Goal: Task Accomplishment & Management: Use online tool/utility

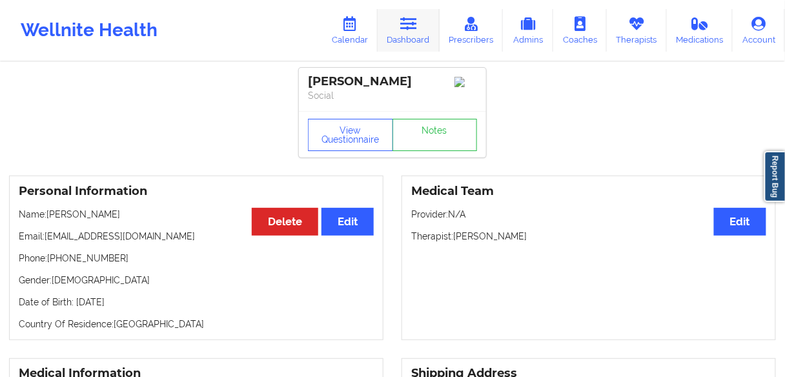
drag, startPoint x: 416, startPoint y: 30, endPoint x: 416, endPoint y: 39, distance: 8.4
click at [416, 30] on icon at bounding box center [408, 24] width 17 height 14
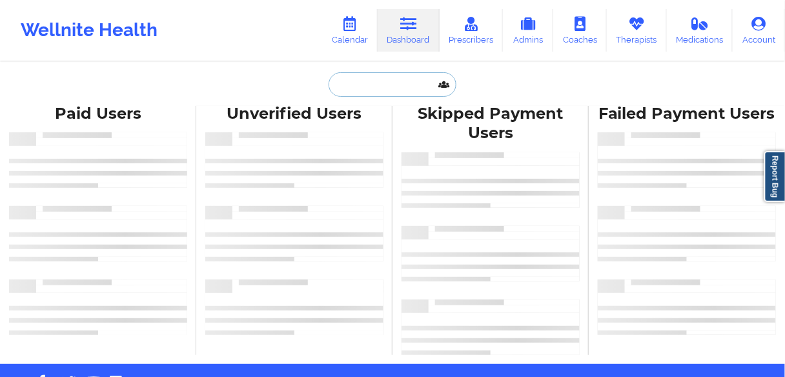
click at [394, 88] on input "text" at bounding box center [392, 84] width 128 height 25
paste input "[PERSON_NAME]"
type input "[PERSON_NAME]"
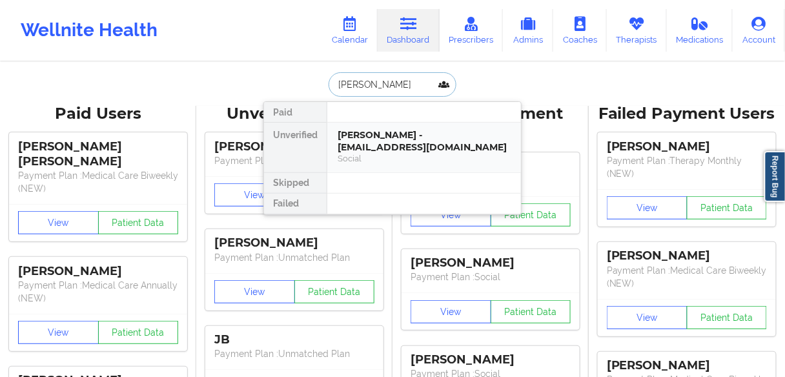
click at [369, 147] on div "[PERSON_NAME] - [EMAIL_ADDRESS][DOMAIN_NAME]" at bounding box center [424, 141] width 173 height 24
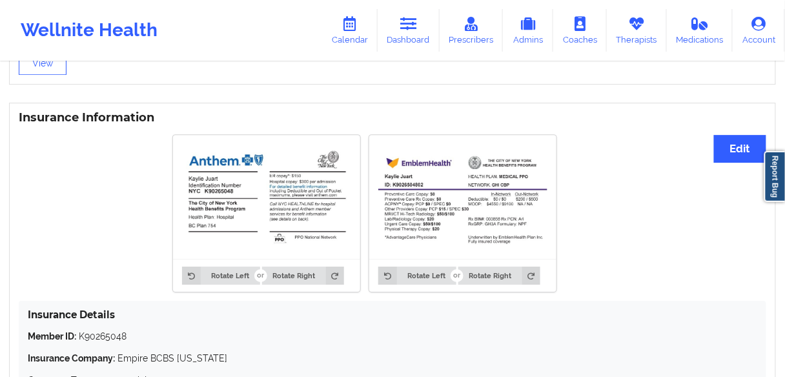
scroll to position [962, 0]
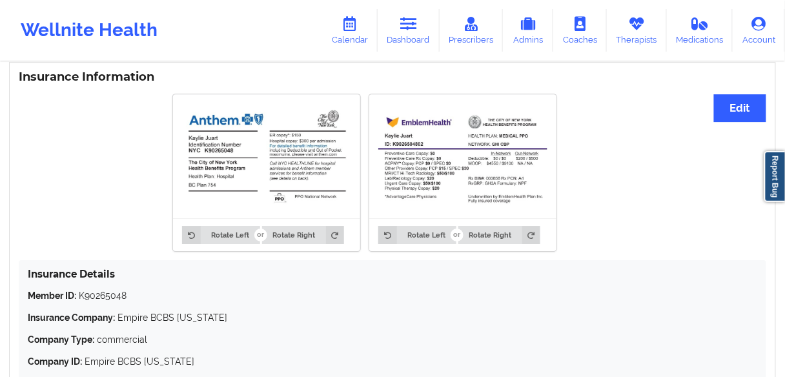
drag, startPoint x: 360, startPoint y: 321, endPoint x: 374, endPoint y: 338, distance: 21.5
click at [360, 321] on p "Insurance Company: Empire BCBS [US_STATE]" at bounding box center [392, 317] width 729 height 13
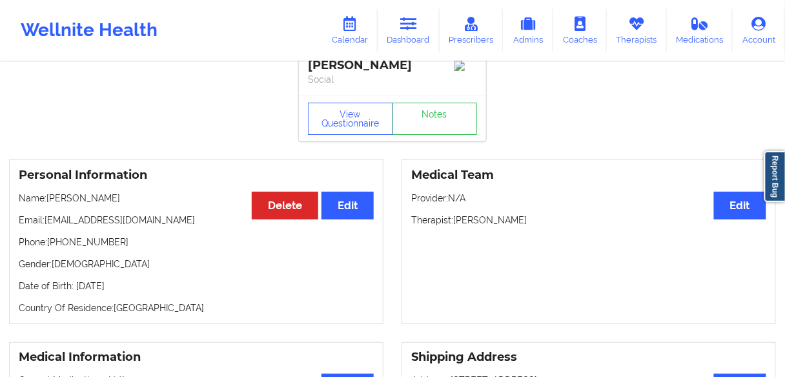
scroll to position [0, 0]
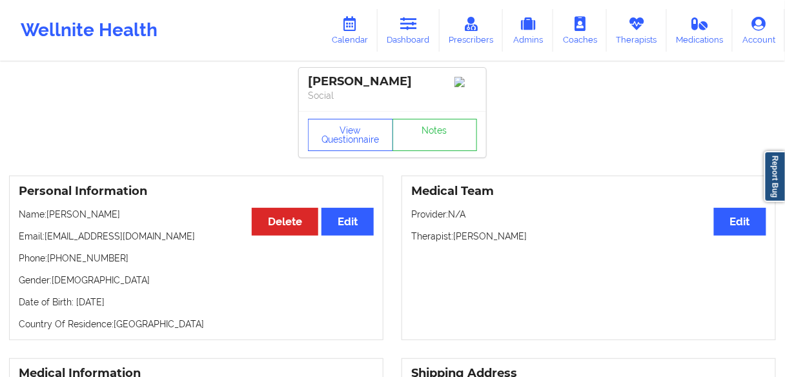
drag, startPoint x: 533, startPoint y: 239, endPoint x: 455, endPoint y: 239, distance: 78.1
click at [455, 239] on p "Therapist: [PERSON_NAME]" at bounding box center [588, 236] width 355 height 13
copy p "[PERSON_NAME]"
drag, startPoint x: 119, startPoint y: 261, endPoint x: 51, endPoint y: 264, distance: 67.8
click at [51, 264] on p "Phone: [PHONE_NUMBER]" at bounding box center [196, 258] width 355 height 13
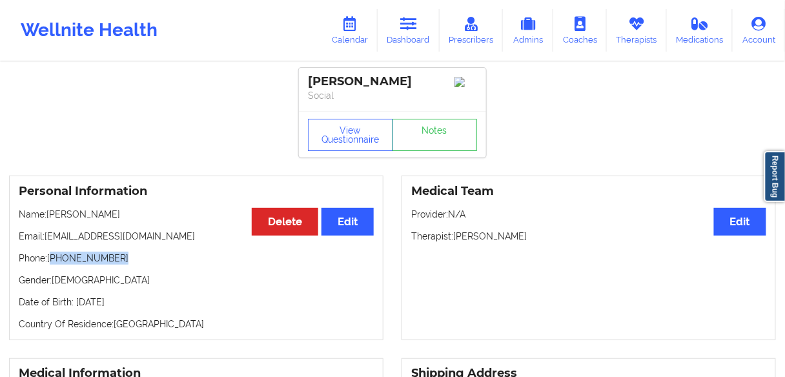
copy p "[PHONE_NUMBER]"
drag, startPoint x: 527, startPoint y: 240, endPoint x: 456, endPoint y: 236, distance: 71.7
click at [456, 236] on p "Therapist: [PERSON_NAME]" at bounding box center [588, 236] width 355 height 13
copy p "[PERSON_NAME]"
drag, startPoint x: 378, startPoint y: 85, endPoint x: 307, endPoint y: 84, distance: 71.0
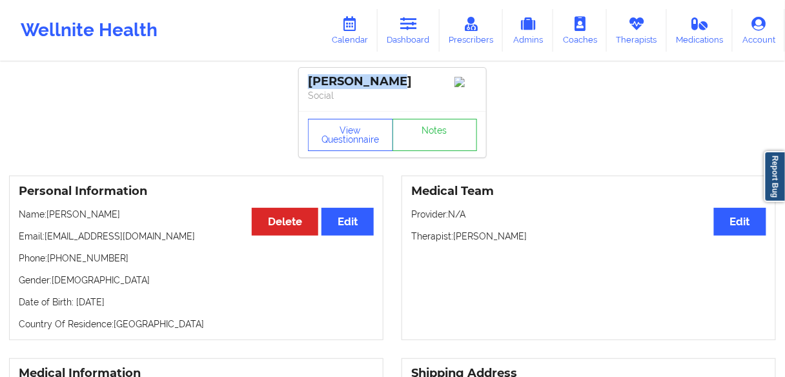
click at [307, 84] on div "[PERSON_NAME] Social" at bounding box center [392, 89] width 187 height 43
copy div "[PERSON_NAME]"
drag, startPoint x: 536, startPoint y: 241, endPoint x: 454, endPoint y: 239, distance: 82.0
click at [454, 239] on p "Therapist: [PERSON_NAME]" at bounding box center [588, 236] width 355 height 13
copy p "[PERSON_NAME]"
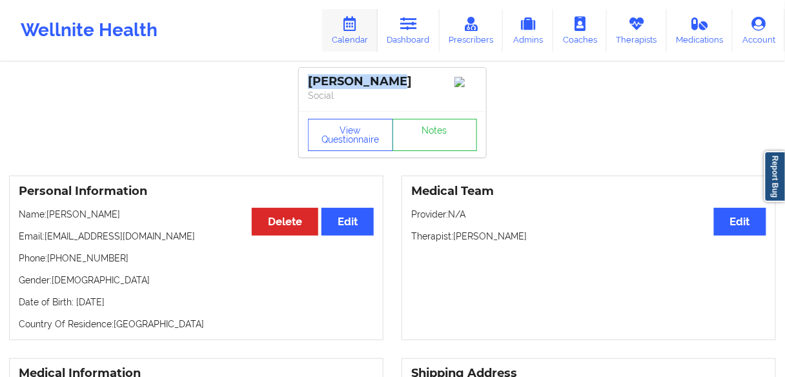
click at [356, 34] on link "Calendar" at bounding box center [350, 30] width 56 height 43
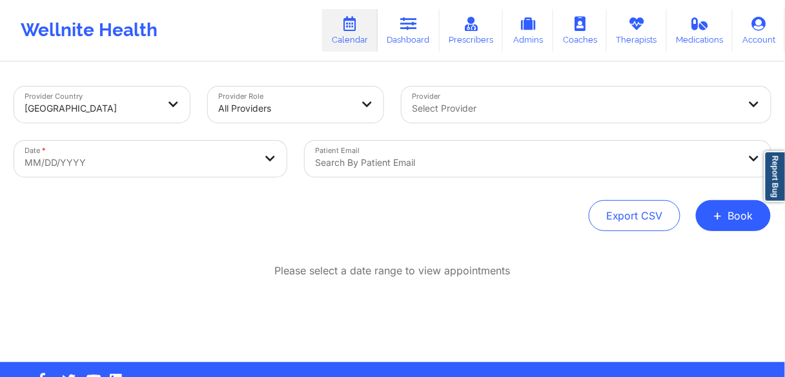
click at [470, 111] on div at bounding box center [575, 108] width 327 height 15
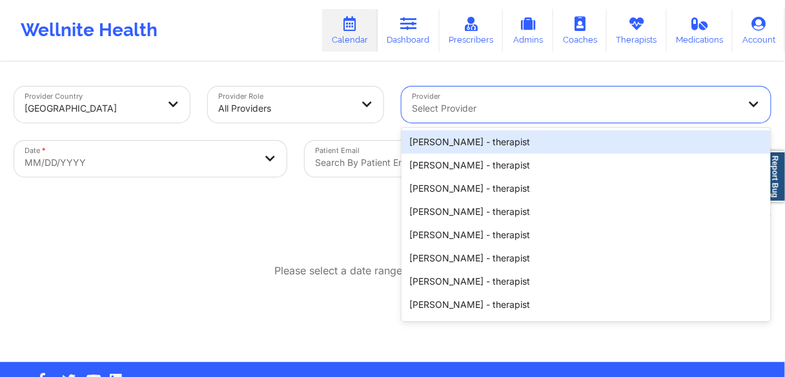
paste input "[PERSON_NAME]"
type input "[PERSON_NAME]"
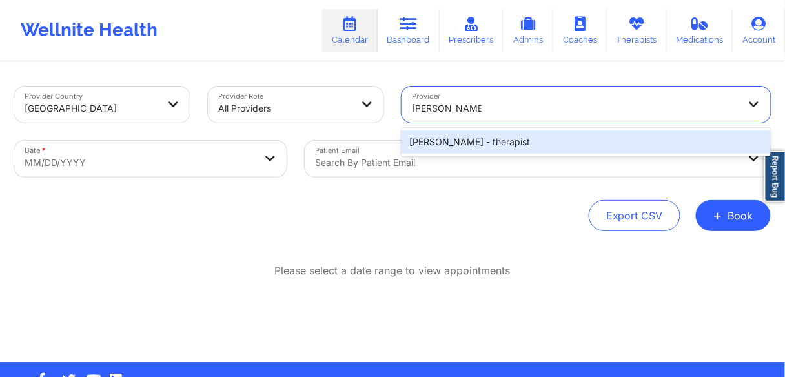
click at [447, 142] on div "[PERSON_NAME] - therapist" at bounding box center [585, 141] width 369 height 23
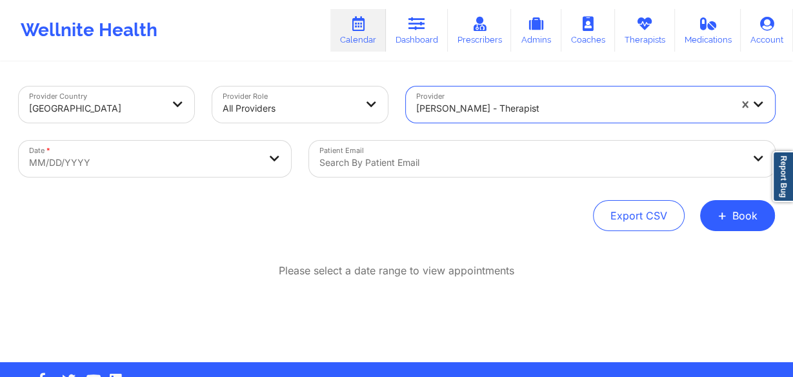
click at [258, 159] on body "Wellnite Health Calendar Dashboard Prescribers Admins Coaches Therapists Medica…" at bounding box center [396, 188] width 793 height 377
select select "2025-8"
select select "2025-9"
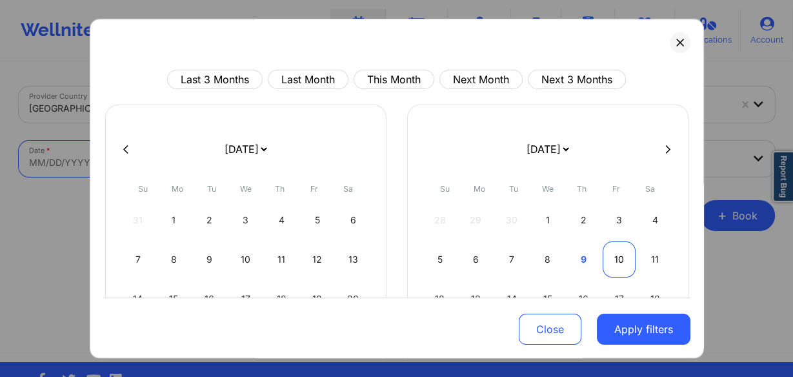
click at [615, 257] on div "10" at bounding box center [619, 259] width 33 height 36
select select "2025-9"
select select "2025-10"
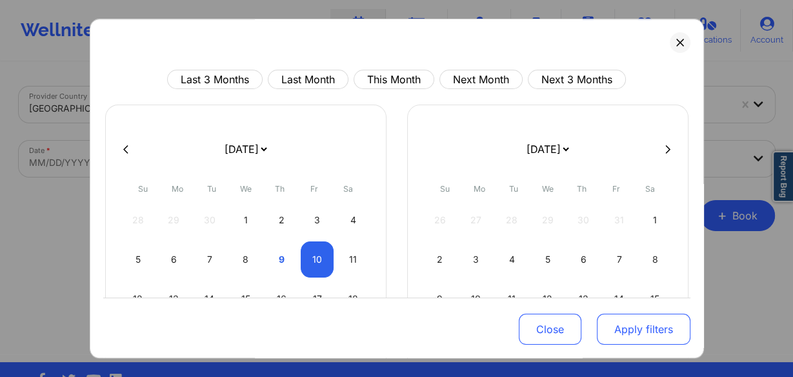
select select "2025-9"
select select "2025-10"
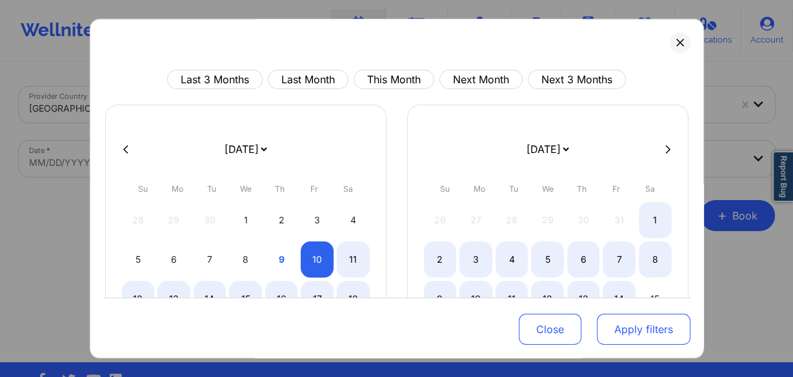
click at [622, 329] on button "Apply filters" at bounding box center [644, 329] width 94 height 31
select select "2025-9"
select select "2025-10"
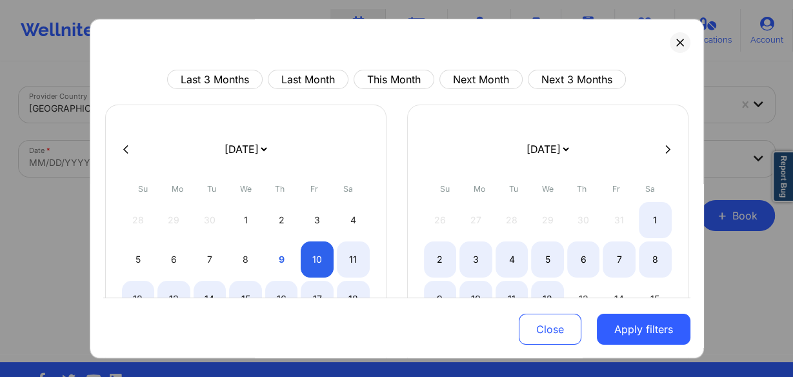
select select "2025-9"
select select "2025-10"
select select "2025-9"
select select "2025-10"
click at [545, 294] on div "12" at bounding box center [547, 299] width 33 height 36
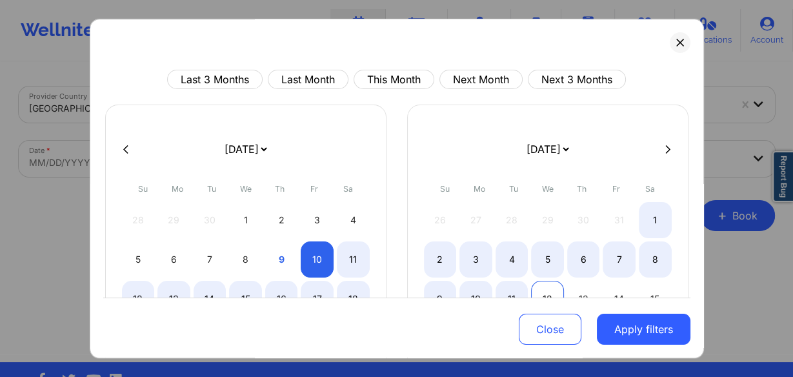
select select "2025-9"
select select "2025-10"
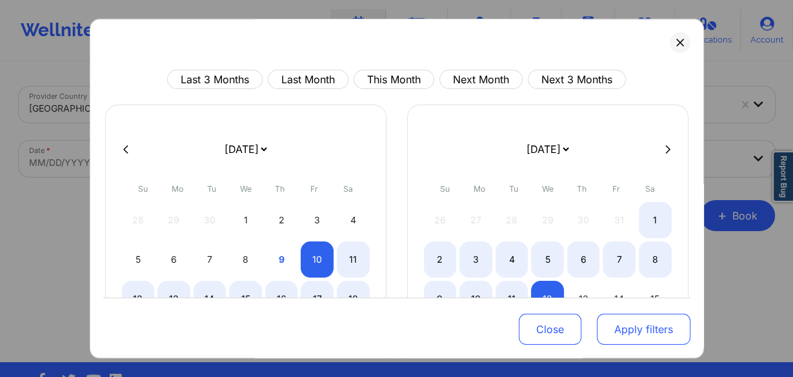
click at [625, 332] on button "Apply filters" at bounding box center [644, 329] width 94 height 31
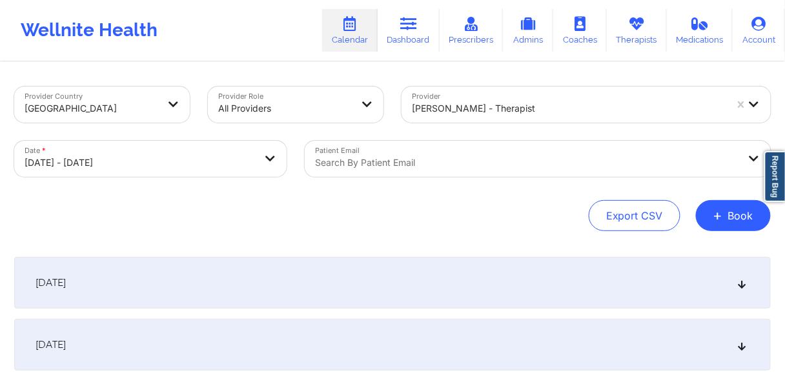
click at [114, 286] on div "[DATE]" at bounding box center [392, 283] width 756 height 52
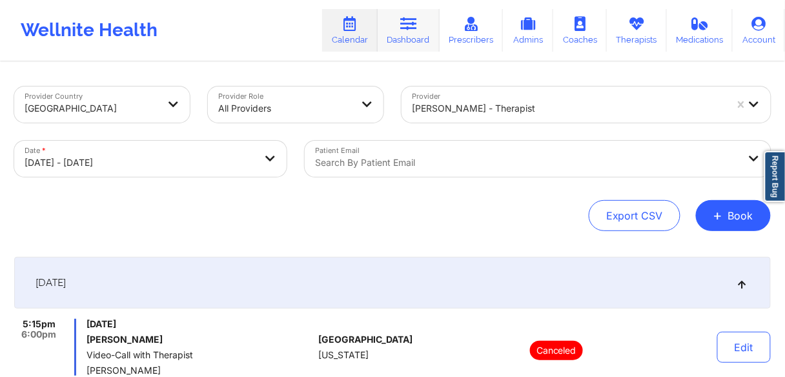
click at [410, 32] on link "Dashboard" at bounding box center [409, 30] width 62 height 43
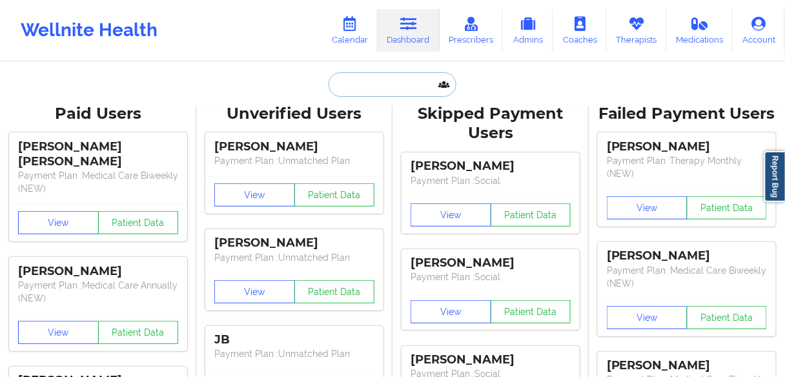
click at [367, 88] on input "text" at bounding box center [392, 84] width 128 height 25
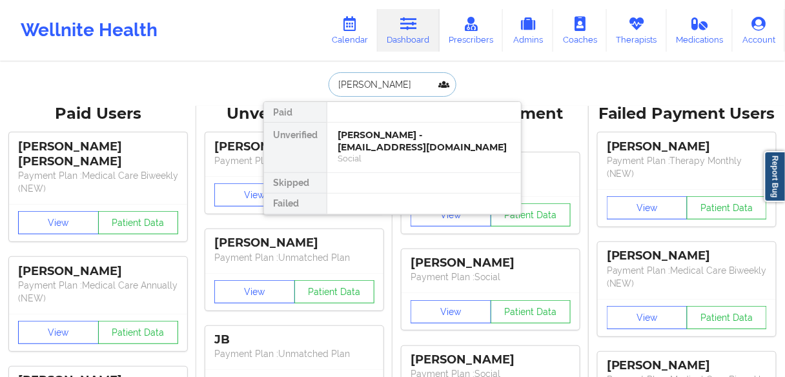
type input "[PERSON_NAME]"
click at [397, 152] on div "[PERSON_NAME] - [EMAIL_ADDRESS][DOMAIN_NAME]" at bounding box center [424, 141] width 173 height 24
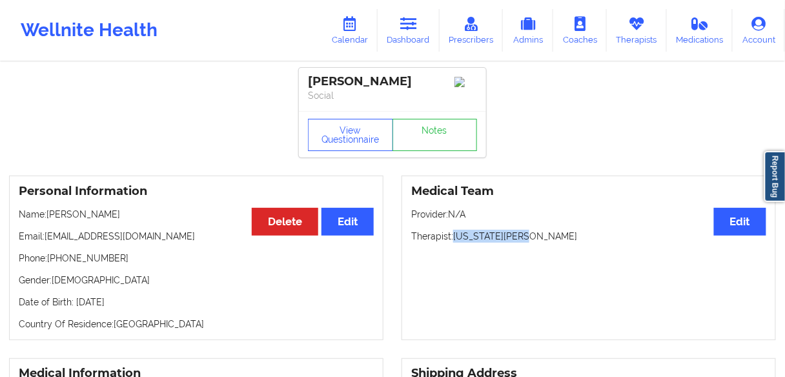
drag, startPoint x: 454, startPoint y: 239, endPoint x: 513, endPoint y: 239, distance: 58.7
click at [513, 239] on p "Therapist: [US_STATE][PERSON_NAME]" at bounding box center [588, 236] width 355 height 13
copy p "[US_STATE][PERSON_NAME]"
click at [355, 34] on link "Calendar" at bounding box center [350, 30] width 56 height 43
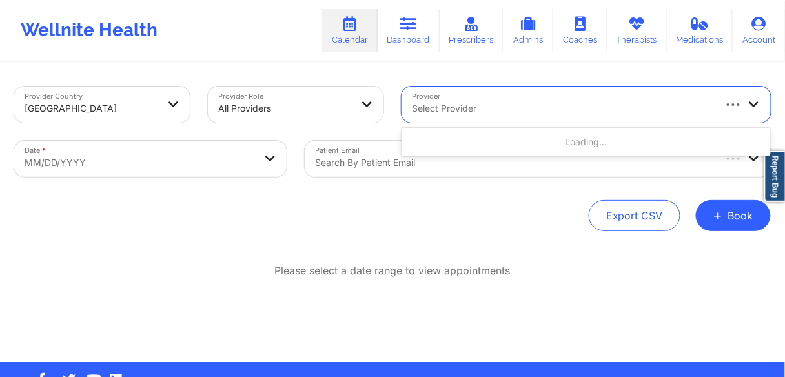
click at [452, 106] on div at bounding box center [562, 108] width 301 height 15
paste input "[US_STATE][PERSON_NAME]"
type input "[US_STATE][PERSON_NAME]"
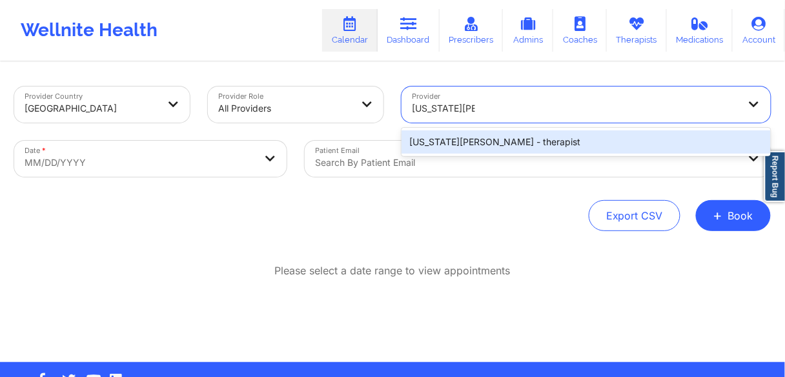
click at [446, 145] on div "[US_STATE][PERSON_NAME] - therapist" at bounding box center [585, 141] width 369 height 23
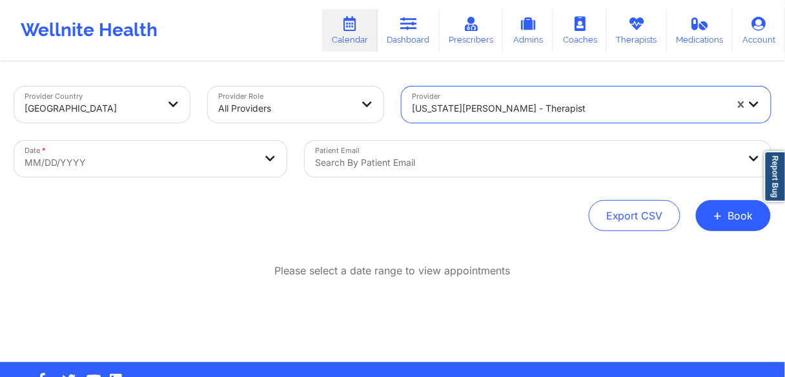
click at [157, 174] on body "Wellnite Health Calendar Dashboard Prescribers Admins Coaches Therapists Medica…" at bounding box center [392, 188] width 785 height 377
select select "2025-8"
select select "2025-9"
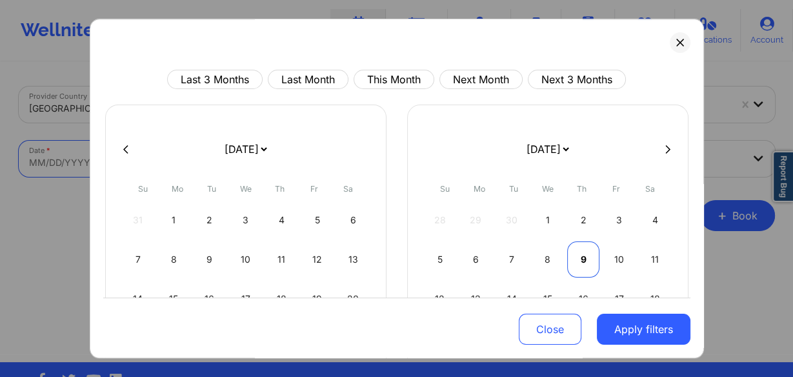
click at [578, 254] on div "9" at bounding box center [583, 259] width 33 height 36
select select "2025-9"
select select "2025-10"
select select "2025-9"
select select "2025-10"
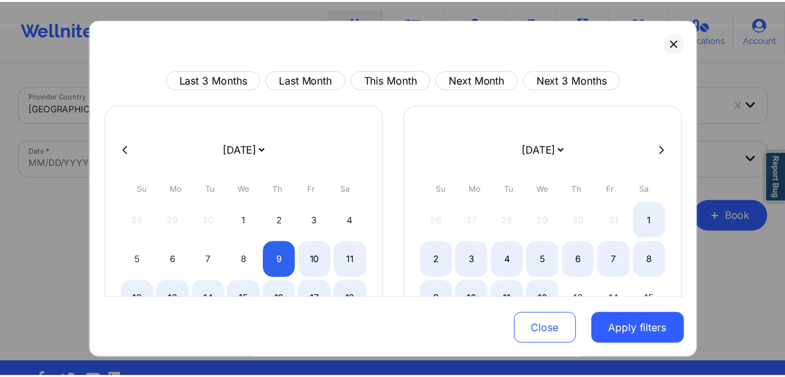
scroll to position [103, 0]
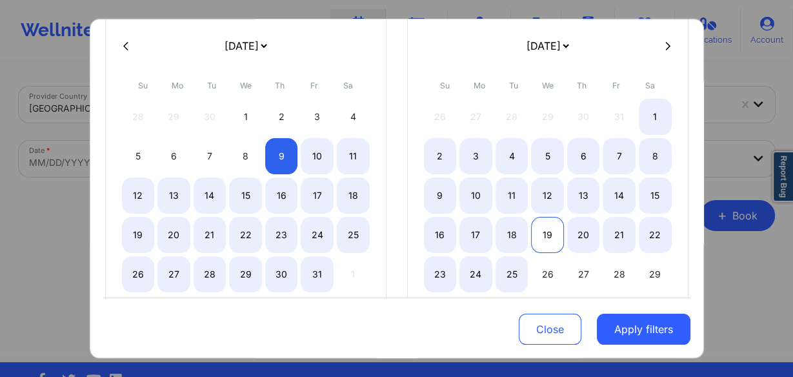
select select "2025-9"
select select "2025-10"
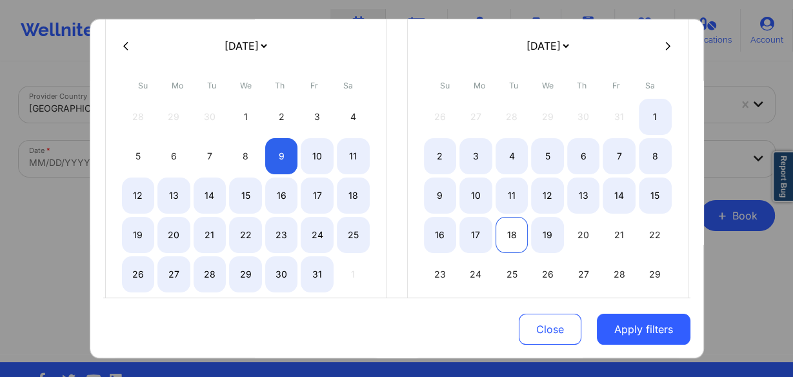
select select "2025-9"
select select "2025-10"
select select "2025-9"
select select "2025-10"
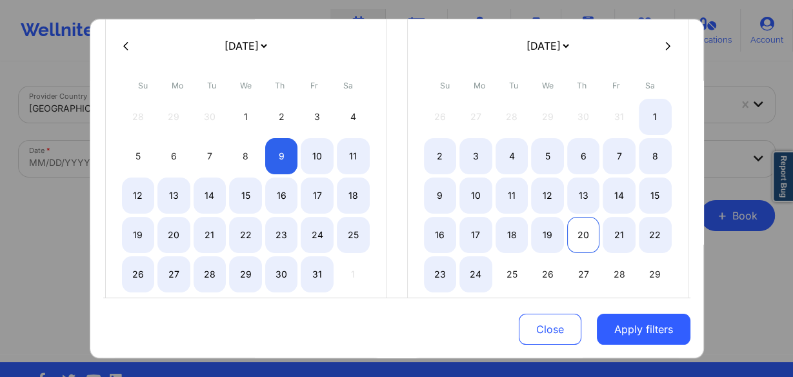
select select "2025-9"
select select "2025-10"
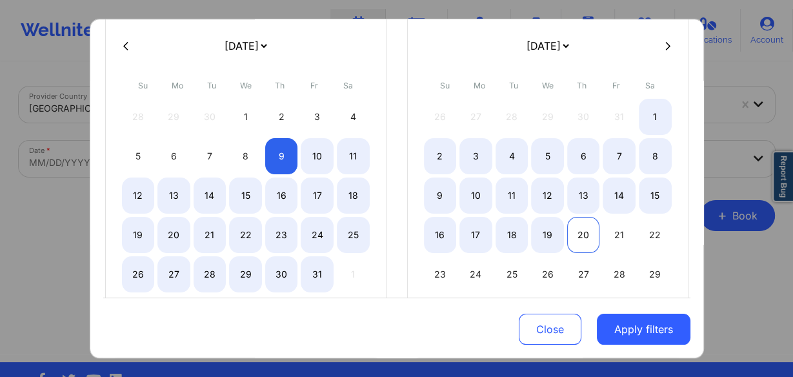
click at [581, 232] on div "20" at bounding box center [583, 235] width 33 height 36
select select "2025-9"
select select "2025-10"
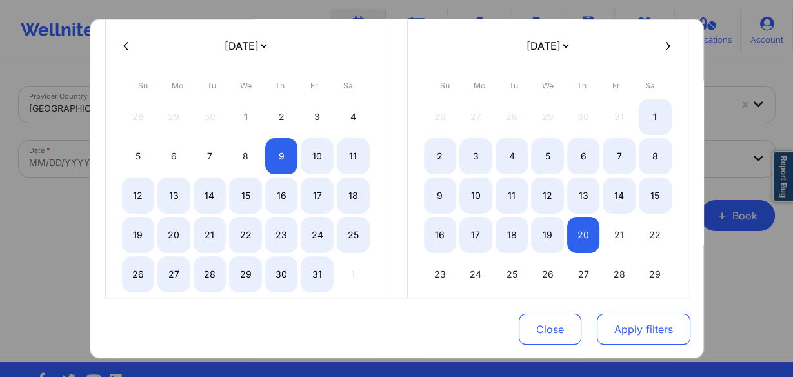
click at [631, 332] on button "Apply filters" at bounding box center [644, 329] width 94 height 31
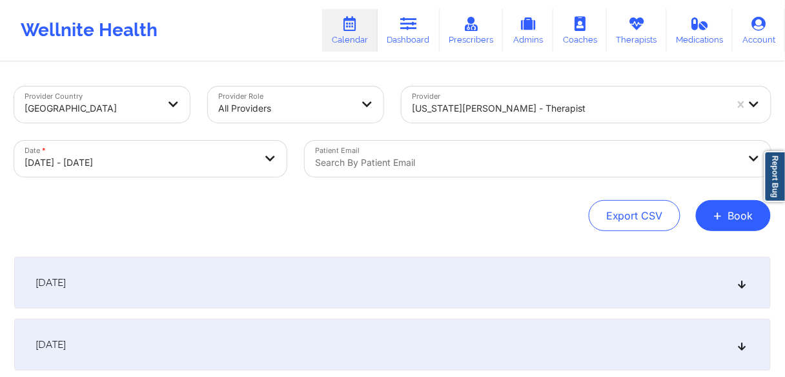
click at [130, 283] on div "[DATE]" at bounding box center [392, 283] width 756 height 52
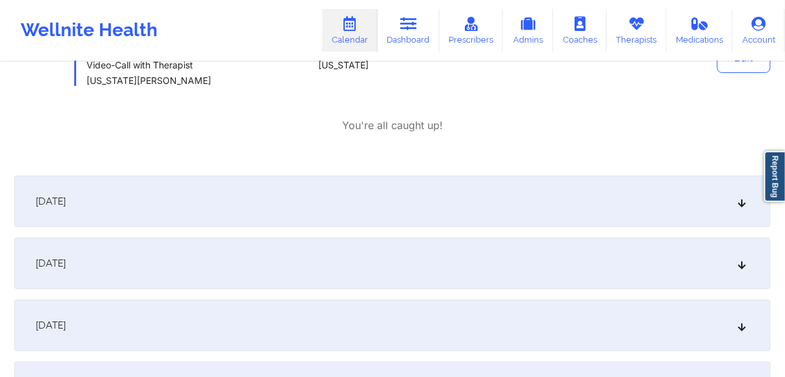
scroll to position [1187, 0]
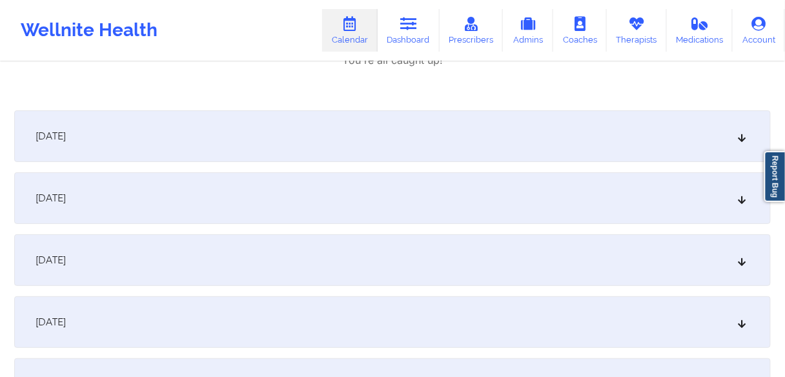
click at [66, 130] on span "[DATE]" at bounding box center [50, 136] width 30 height 13
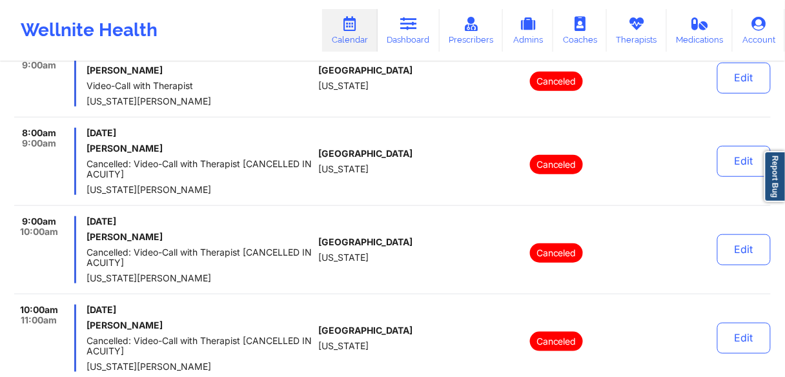
scroll to position [1446, 0]
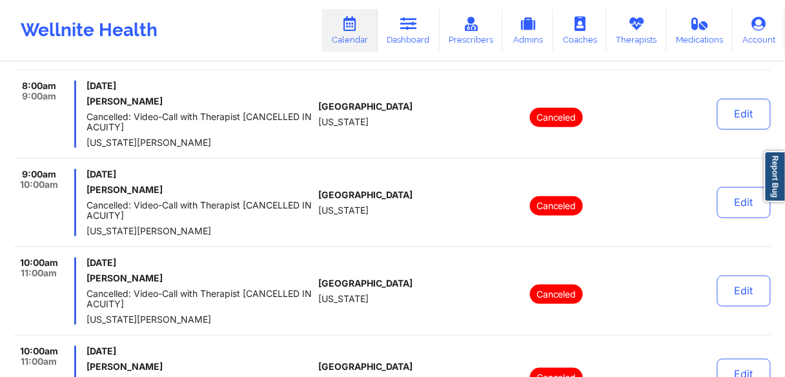
click at [480, 118] on div "Canceled" at bounding box center [556, 114] width 179 height 67
click at [409, 36] on link "Dashboard" at bounding box center [409, 30] width 62 height 43
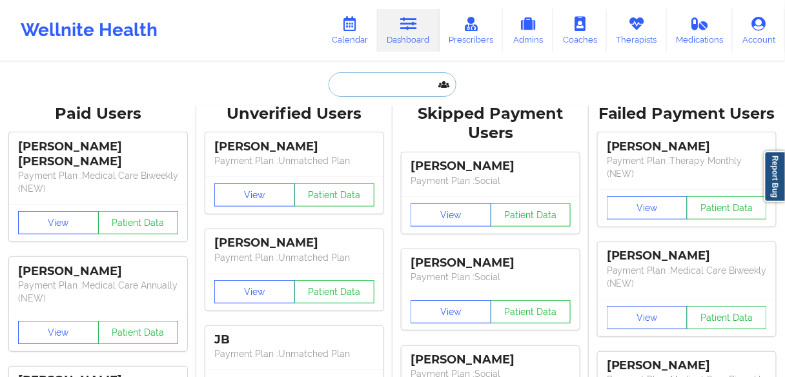
click at [383, 88] on input "text" at bounding box center [392, 84] width 128 height 25
paste input "[PERSON_NAME]"
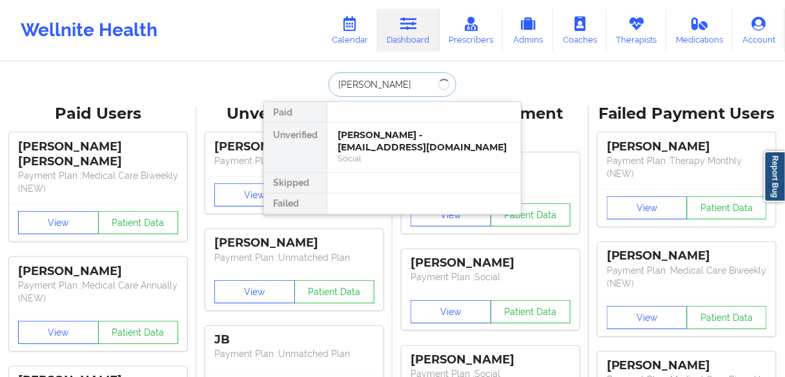
type input "[PERSON_NAME]"
click at [392, 146] on div "[PERSON_NAME] - [EMAIL_ADDRESS][DOMAIN_NAME]" at bounding box center [424, 141] width 173 height 24
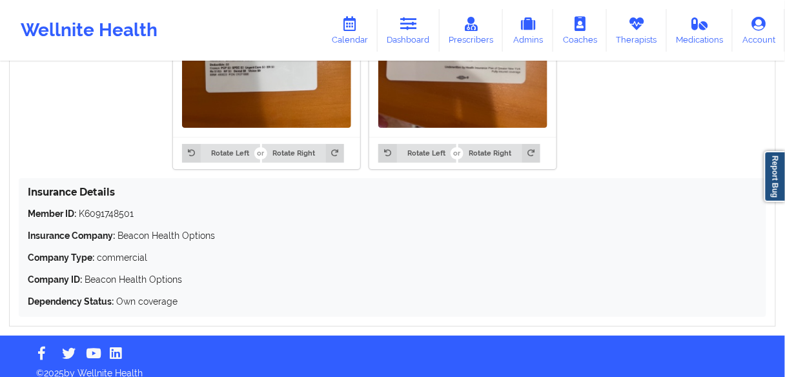
scroll to position [1175, 0]
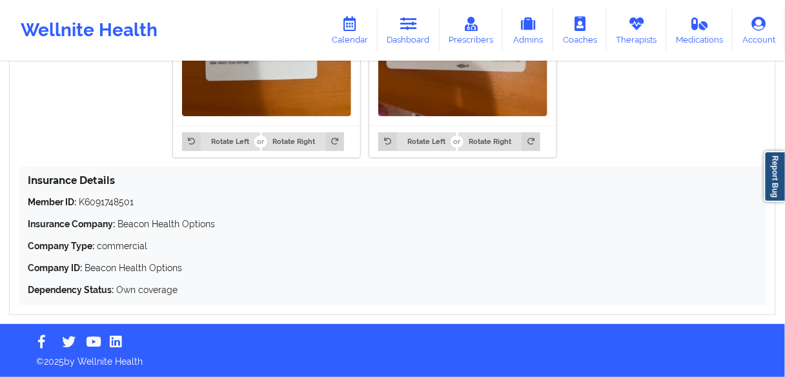
drag, startPoint x: 403, startPoint y: 277, endPoint x: 502, endPoint y: 177, distance: 140.6
click at [403, 277] on div "Member ID: K6091748501 Insurance Company: Beacon Health Options Company Type: c…" at bounding box center [392, 246] width 729 height 101
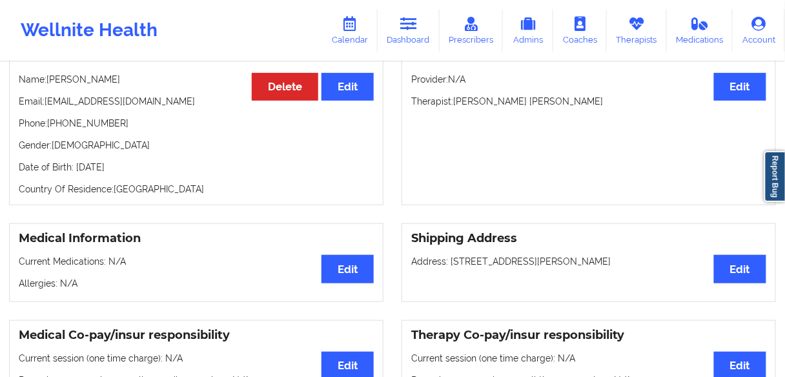
scroll to position [90, 0]
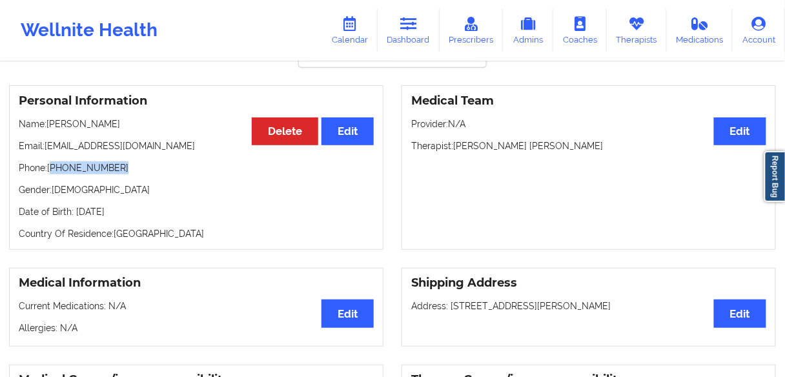
drag, startPoint x: 125, startPoint y: 171, endPoint x: 52, endPoint y: 170, distance: 72.9
click at [52, 170] on p "Phone: [PHONE_NUMBER]" at bounding box center [196, 167] width 355 height 13
copy p "[PHONE_NUMBER]"
drag, startPoint x: 149, startPoint y: 148, endPoint x: 46, endPoint y: 148, distance: 102.6
click at [46, 148] on p "Email: [EMAIL_ADDRESS][DOMAIN_NAME]" at bounding box center [196, 145] width 355 height 13
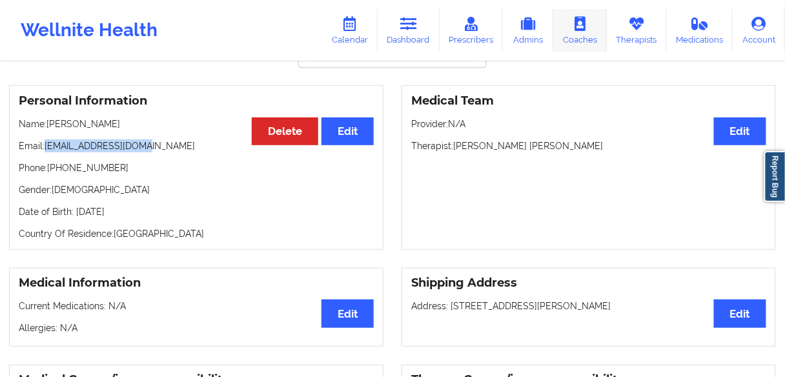
copy p "[EMAIL_ADDRESS][DOMAIN_NAME]"
drag, startPoint x: 118, startPoint y: 172, endPoint x: 51, endPoint y: 174, distance: 67.2
click at [51, 174] on p "Phone: [PHONE_NUMBER]" at bounding box center [196, 167] width 355 height 13
copy p "[PHONE_NUMBER]"
